Goal: Task Accomplishment & Management: Manage account settings

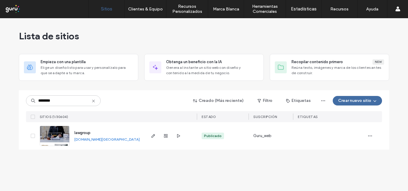
click at [119, 141] on link "lawgroup.argentina.publicar.guru" at bounding box center [106, 139] width 65 height 4
click at [180, 136] on use "button" at bounding box center [178, 136] width 3 height 4
drag, startPoint x: 83, startPoint y: 99, endPoint x: 22, endPoint y: 92, distance: 61.3
click at [22, 92] on div "******** Creado (Más reciente) Filtro Etiquetas Crear nuevo sitio SITIOS (1/306…" at bounding box center [204, 120] width 370 height 59
paste input
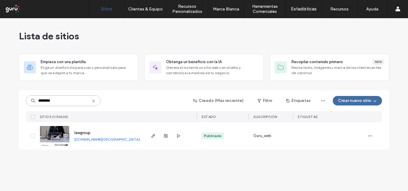
type input "********"
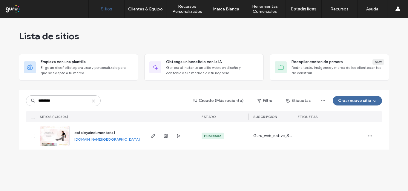
click at [138, 140] on link "cataleyaindumentaria1.argentina.publicar.guru" at bounding box center [106, 139] width 65 height 4
click at [179, 137] on use "button" at bounding box center [178, 136] width 3 height 4
click at [151, 137] on icon "button" at bounding box center [153, 136] width 5 height 5
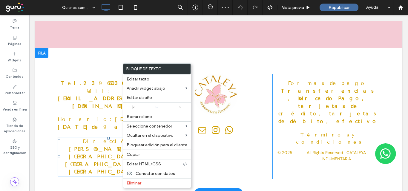
scroll to position [893, 0]
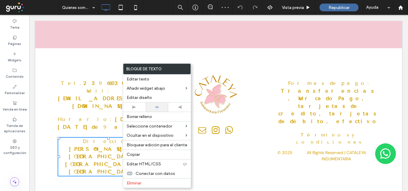
click at [159, 109] on div at bounding box center [157, 107] width 17 height 4
drag, startPoint x: 206, startPoint y: 57, endPoint x: 212, endPoint y: 56, distance: 6.3
click at [207, 57] on div "Tel. 2396603031 Mail: elalazan2017@hotmail.com Horario: Lunes a sábado de 9 a 1…" at bounding box center [218, 120] width 367 height 145
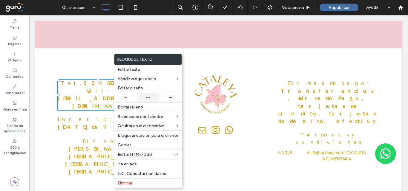
click at [148, 97] on icon at bounding box center [148, 98] width 4 height 4
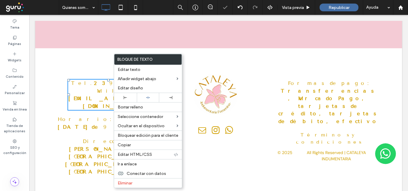
click at [99, 142] on div "Tel. 2396603031 Mail: elalazan2017@hotmail.com Horario: Lunes a sábado de 9 a 1…" at bounding box center [218, 120] width 367 height 145
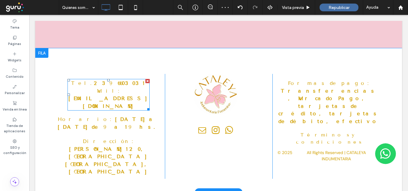
click at [119, 96] on strong "elalazan2017@hotmail.com" at bounding box center [108, 103] width 80 height 14
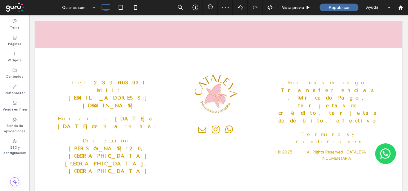
scroll to position [893, 0]
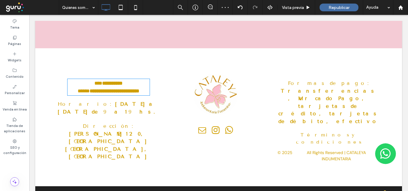
type input "**********"
type input "**"
click at [139, 89] on strong "**********" at bounding box center [115, 91] width 50 height 5
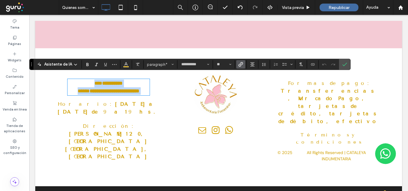
click at [139, 89] on strong "**********" at bounding box center [115, 91] width 50 height 5
click at [142, 80] on p "**********" at bounding box center [109, 84] width 82 height 8
drag, startPoint x: 82, startPoint y: 89, endPoint x: 148, endPoint y: 98, distance: 67.0
click at [148, 98] on div "**********" at bounding box center [111, 119] width 108 height 90
copy strong "**********"
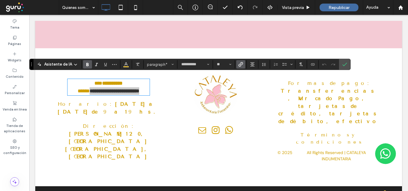
click at [241, 66] on icon "Enlace" at bounding box center [240, 64] width 5 height 5
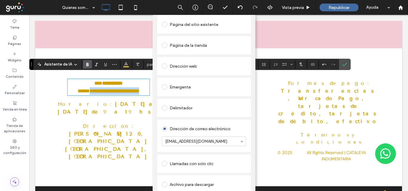
scroll to position [42, 0]
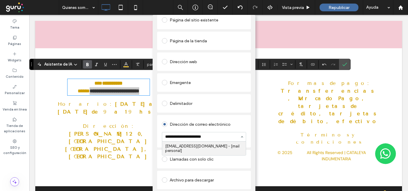
drag, startPoint x: 213, startPoint y: 137, endPoint x: 216, endPoint y: 127, distance: 10.4
click at [213, 136] on input "**********" at bounding box center [202, 137] width 75 height 4
type input "**********"
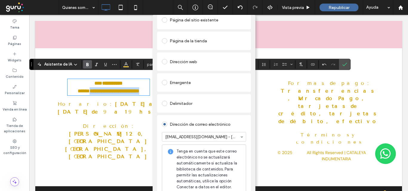
click at [216, 126] on div "Dirección de correo electrónico" at bounding box center [204, 125] width 84 height 10
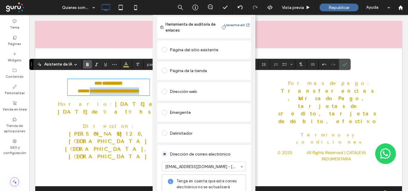
scroll to position [0, 0]
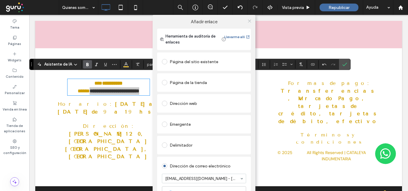
click at [248, 22] on use at bounding box center [249, 20] width 3 height 3
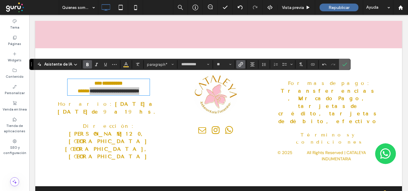
click at [345, 66] on icon "Confirmar" at bounding box center [344, 64] width 5 height 5
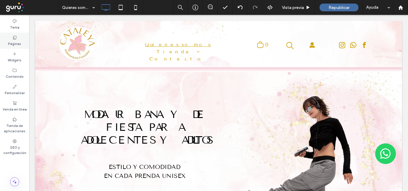
click at [16, 38] on icon at bounding box center [14, 37] width 5 height 5
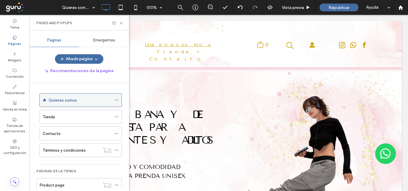
click at [117, 100] on icon at bounding box center [116, 100] width 4 height 4
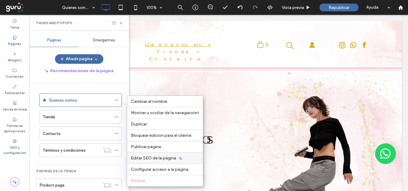
click at [151, 157] on span "Editar SEO de la página" at bounding box center [153, 158] width 45 height 5
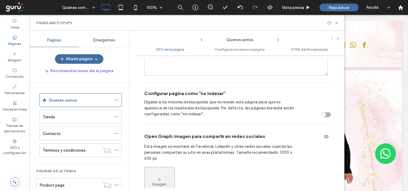
scroll to position [179, 0]
click at [116, 101] on icon at bounding box center [116, 100] width 4 height 4
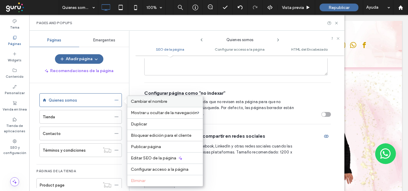
click at [154, 106] on div "Cambiar el nombre" at bounding box center [165, 101] width 76 height 11
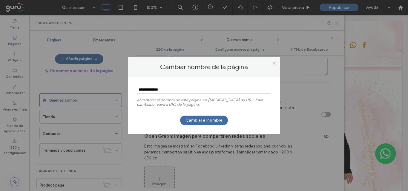
click at [147, 90] on input "notEmpty" at bounding box center [204, 90] width 134 height 8
type input "**********"
click at [211, 119] on button "Cambiar el nombre" at bounding box center [204, 121] width 48 height 10
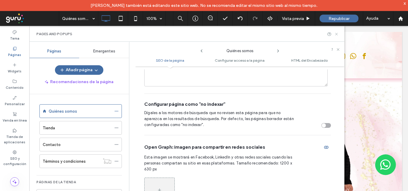
click at [336, 34] on icon at bounding box center [336, 34] width 4 height 4
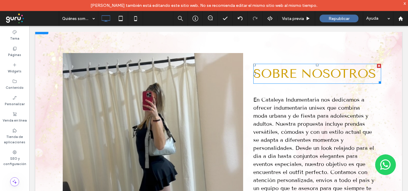
scroll to position [208, 0]
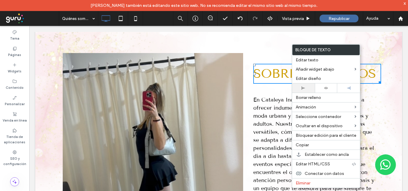
click at [308, 87] on div at bounding box center [303, 88] width 17 height 3
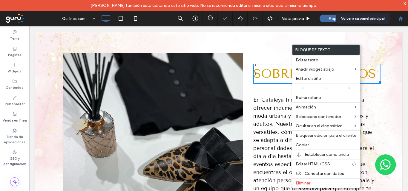
click at [402, 19] on use at bounding box center [400, 18] width 4 height 4
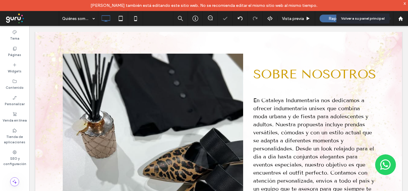
scroll to position [209, 0]
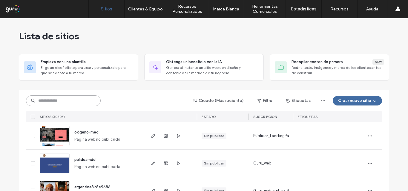
click at [86, 100] on input at bounding box center [63, 101] width 75 height 11
paste input "********"
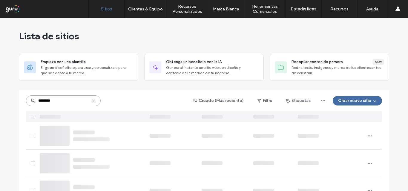
type input "********"
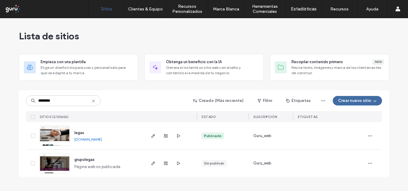
click at [102, 141] on link "legax.argentina.publicar.guru" at bounding box center [87, 139] width 27 height 4
click at [179, 136] on icon "button" at bounding box center [178, 136] width 5 height 5
click at [87, 100] on input "********" at bounding box center [63, 101] width 75 height 11
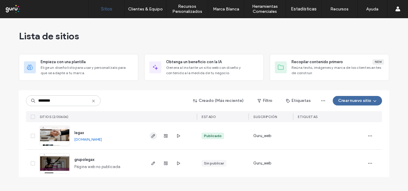
click at [153, 136] on use "button" at bounding box center [153, 136] width 4 height 4
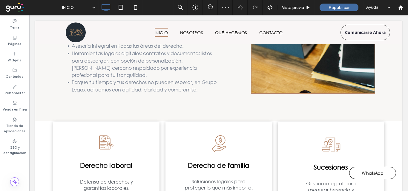
scroll to position [646, 0]
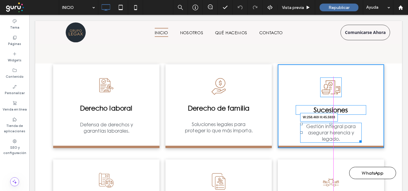
drag, startPoint x: 357, startPoint y: 125, endPoint x: 364, endPoint y: 123, distance: 8.0
click at [364, 123] on div "Un icono en blanco y negro de un cactus, un reloj y un sello. Sucesiones Gestió…" at bounding box center [331, 107] width 106 height 84
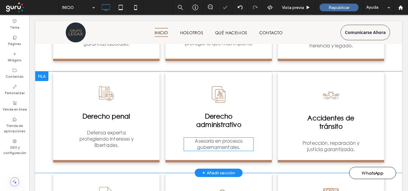
scroll to position [736, 0]
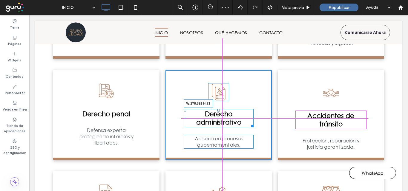
drag, startPoint x: 249, startPoint y: 109, endPoint x: 256, endPoint y: 109, distance: 6.6
click at [254, 109] on div "Derecho administrativo W:278.891 H:71" at bounding box center [219, 118] width 70 height 18
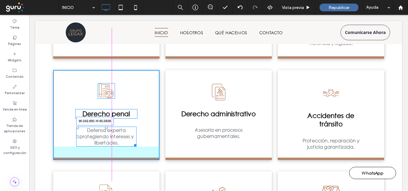
drag, startPoint x: 134, startPoint y: 128, endPoint x: 141, endPoint y: 130, distance: 7.4
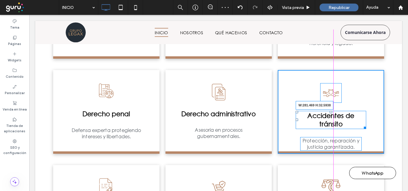
drag, startPoint x: 361, startPoint y: 111, endPoint x: 396, endPoint y: 128, distance: 39.0
click at [368, 111] on div "Accidentes de tránsito W:281.469 H:32.5938 Protección, reparación y justicia ga…" at bounding box center [331, 112] width 106 height 84
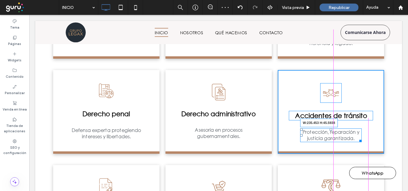
drag, startPoint x: 355, startPoint y: 124, endPoint x: 360, endPoint y: 124, distance: 5.1
click at [360, 138] on div at bounding box center [359, 140] width 4 height 4
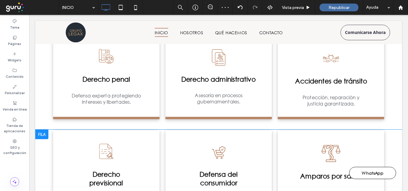
scroll to position [825, 0]
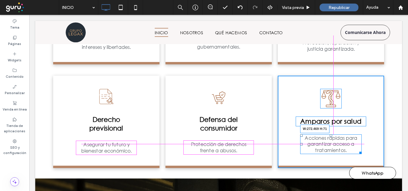
drag, startPoint x: 357, startPoint y: 136, endPoint x: 394, endPoint y: 153, distance: 41.1
click at [362, 150] on div at bounding box center [359, 152] width 4 height 4
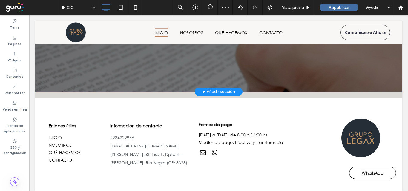
scroll to position [1143, 0]
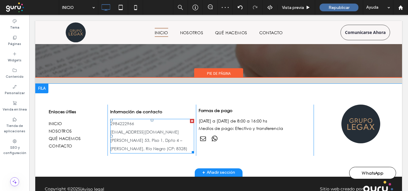
click at [140, 129] on link "legax.asesores@gmail.com" at bounding box center [144, 132] width 69 height 6
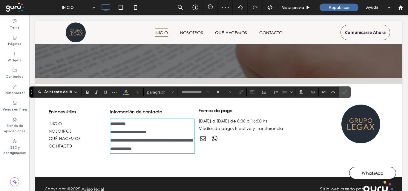
type input "**********"
type input "**"
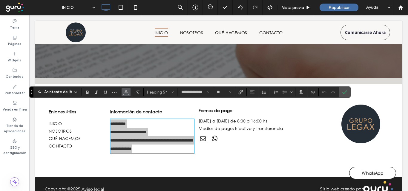
click at [126, 92] on use "Color" at bounding box center [126, 91] width 3 height 3
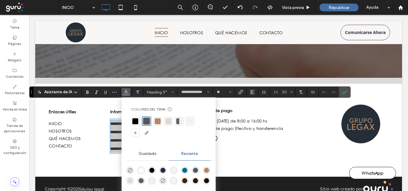
click at [134, 123] on div at bounding box center [135, 122] width 6 height 6
drag, startPoint x: 346, startPoint y: 94, endPoint x: 316, endPoint y: 79, distance: 33.1
click at [346, 94] on icon "Confirmar" at bounding box center [344, 92] width 5 height 5
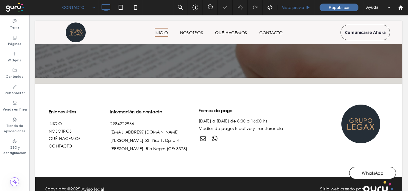
click at [297, 9] on span "Vista previa" at bounding box center [293, 7] width 22 height 5
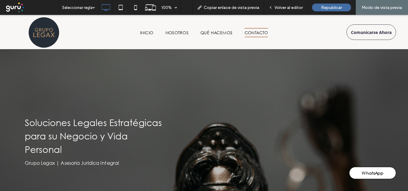
click at [297, 9] on span "Volver al editor" at bounding box center [289, 7] width 28 height 5
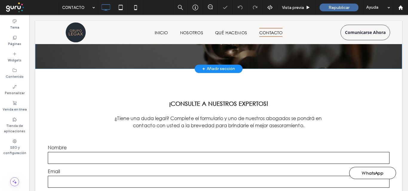
scroll to position [269, 0]
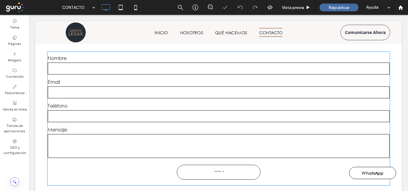
click at [252, 111] on input "tel" at bounding box center [219, 117] width 342 height 12
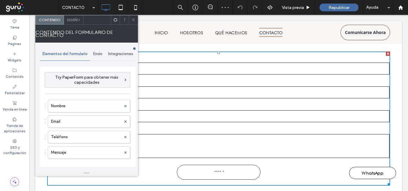
click at [100, 52] on span "Envío" at bounding box center [97, 54] width 9 height 5
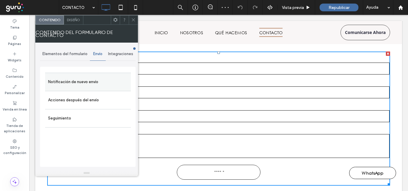
click at [100, 79] on label "Notificación de nuevo envío" at bounding box center [88, 82] width 80 height 12
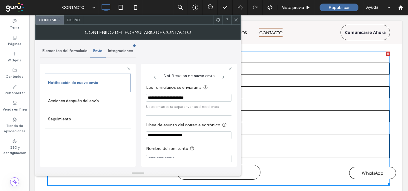
click at [234, 19] on icon at bounding box center [236, 20] width 4 height 4
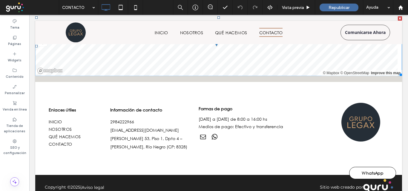
scroll to position [572, 0]
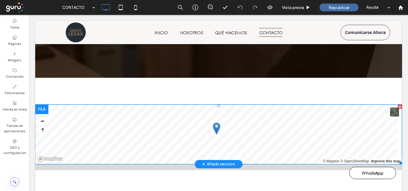
click at [115, 105] on span at bounding box center [218, 135] width 367 height 60
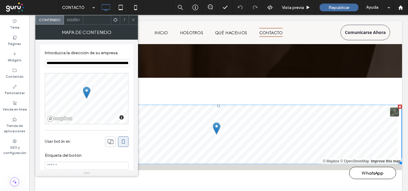
click at [75, 18] on span "Diseño" at bounding box center [73, 20] width 13 height 4
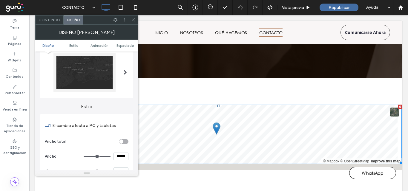
scroll to position [30, 0]
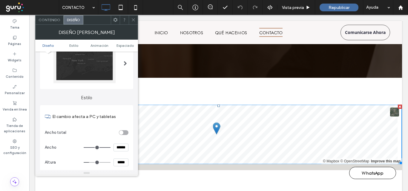
click at [125, 147] on input "******" at bounding box center [121, 148] width 15 height 8
click at [120, 162] on input "*****" at bounding box center [121, 163] width 15 height 8
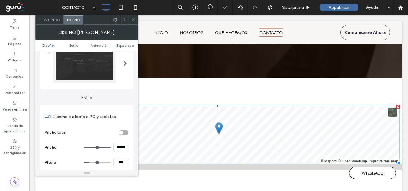
type input "***"
type input "*****"
click at [108, 128] on section "Ancho total" at bounding box center [87, 132] width 84 height 15
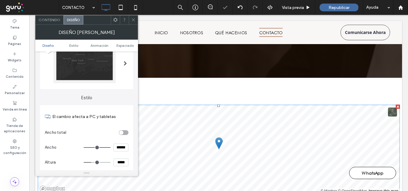
click at [46, 18] on span "Contenido" at bounding box center [50, 20] width 22 height 4
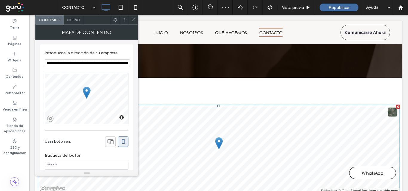
drag, startPoint x: 124, startPoint y: 144, endPoint x: 145, endPoint y: 13, distance: 133.0
click at [124, 144] on icon at bounding box center [123, 142] width 6 height 6
click at [135, 19] on icon at bounding box center [133, 20] width 4 height 4
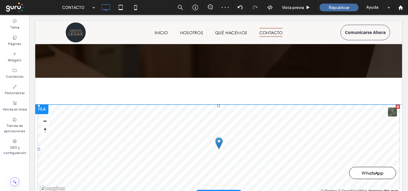
scroll to position [692, 0]
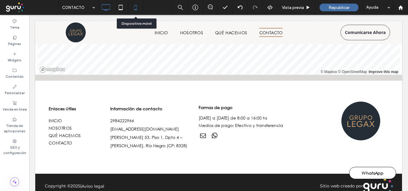
click at [136, 10] on use at bounding box center [135, 7] width 3 height 5
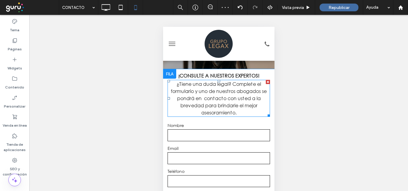
scroll to position [90, 0]
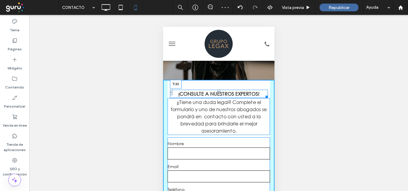
drag, startPoint x: 216, startPoint y: 96, endPoint x: 219, endPoint y: 102, distance: 7.7
click at [219, 98] on div "¡Consulte a nuestros expertos! T:33" at bounding box center [219, 94] width 98 height 8
drag, startPoint x: 216, startPoint y: 110, endPoint x: 387, endPoint y: 148, distance: 174.9
click at [217, 100] on div at bounding box center [218, 99] width 2 height 2
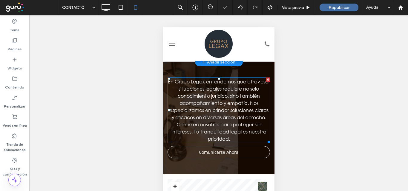
scroll to position [299, 0]
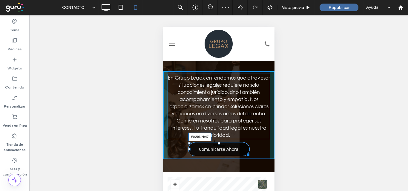
drag, startPoint x: 262, startPoint y: 164, endPoint x: 409, endPoint y: 197, distance: 150.2
click at [245, 156] on div at bounding box center [247, 154] width 4 height 4
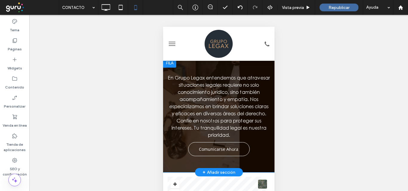
click at [259, 73] on div "En Grupo Legax entendemos que atravesar situaciones legales requiere no solo co…" at bounding box center [218, 115] width 111 height 114
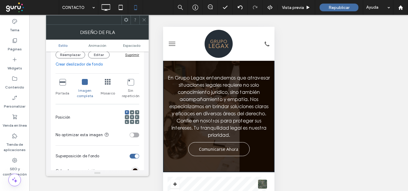
scroll to position [119, 0]
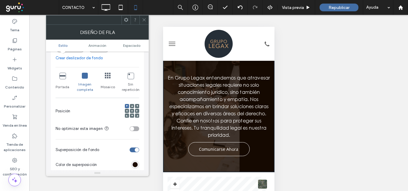
click at [61, 77] on icon at bounding box center [62, 76] width 6 height 6
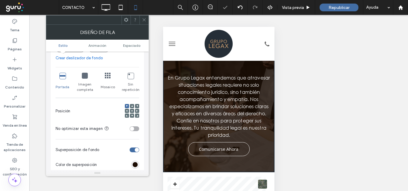
click at [141, 19] on div at bounding box center [143, 20] width 9 height 9
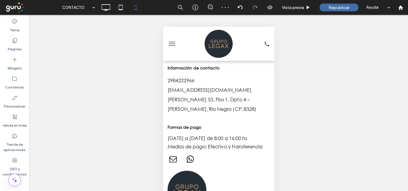
scroll to position [56, 0]
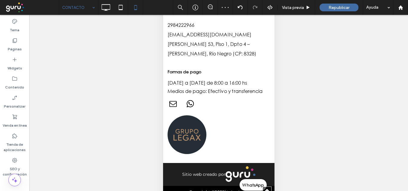
drag, startPoint x: 79, startPoint y: 7, endPoint x: 81, endPoint y: 13, distance: 6.6
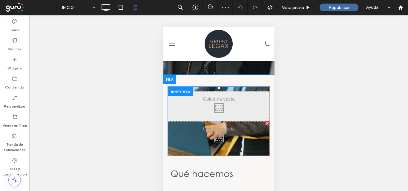
scroll to position [358, 0]
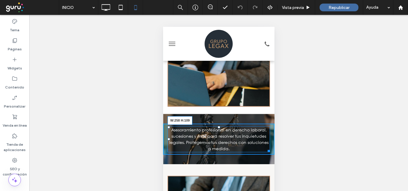
drag, startPoint x: 263, startPoint y: 130, endPoint x: 253, endPoint y: 134, distance: 11.1
click at [253, 134] on div "Asesoramiento profesional en derecho laboral, sucesiones y más para resolver tu…" at bounding box center [218, 139] width 102 height 26
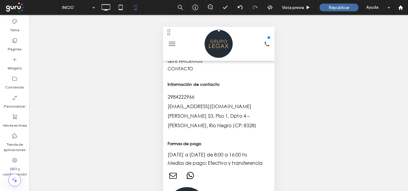
scroll to position [1566, 0]
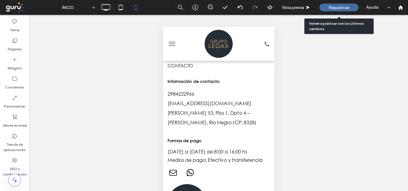
click at [334, 7] on span "Republicar" at bounding box center [339, 7] width 21 height 5
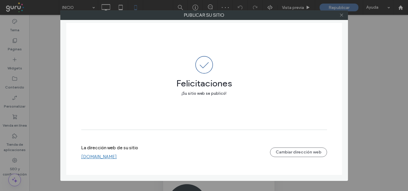
click at [341, 16] on icon at bounding box center [341, 15] width 4 height 4
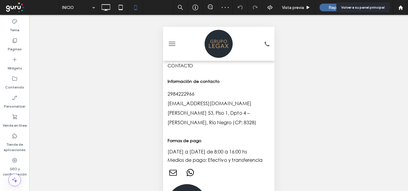
click at [399, 9] on use at bounding box center [400, 7] width 4 height 4
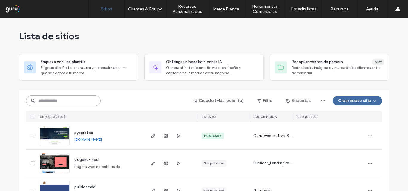
paste input "********"
click at [82, 100] on input at bounding box center [63, 101] width 75 height 11
type input "********"
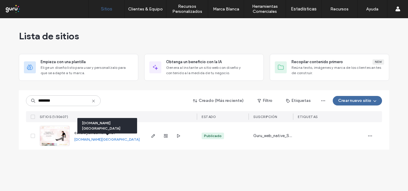
click at [89, 139] on link "[DOMAIN_NAME][GEOGRAPHIC_DATA]" at bounding box center [106, 139] width 65 height 4
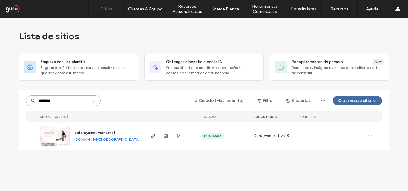
click at [81, 100] on input "********" at bounding box center [63, 101] width 75 height 11
